Goal: Navigation & Orientation: Find specific page/section

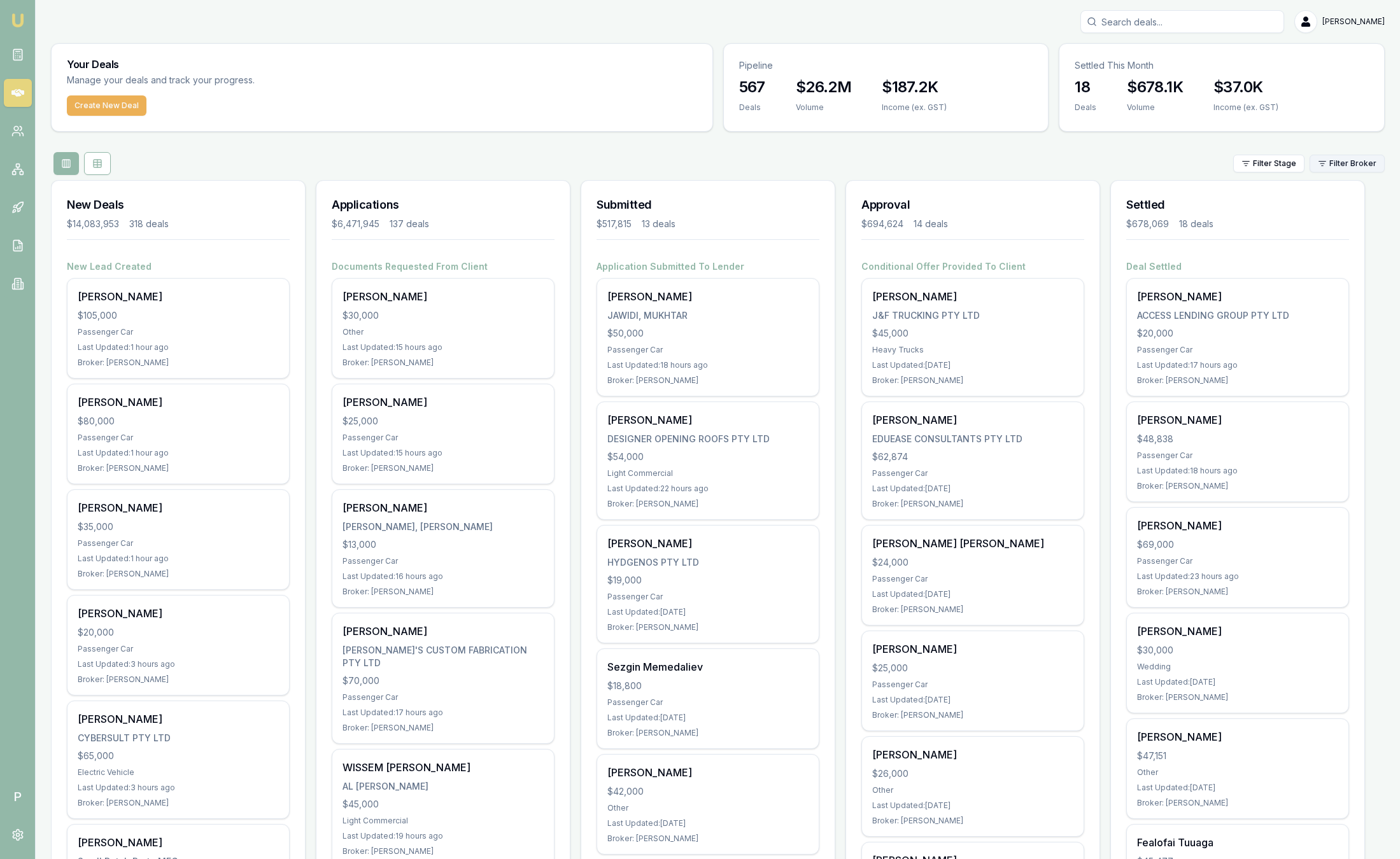
click at [1381, 170] on html "Emu Broker P Sam Crouch Toggle Menu Your Deals Manage your deals and track your…" at bounding box center [700, 429] width 1400 height 859
